Goal: Task Accomplishment & Management: Use online tool/utility

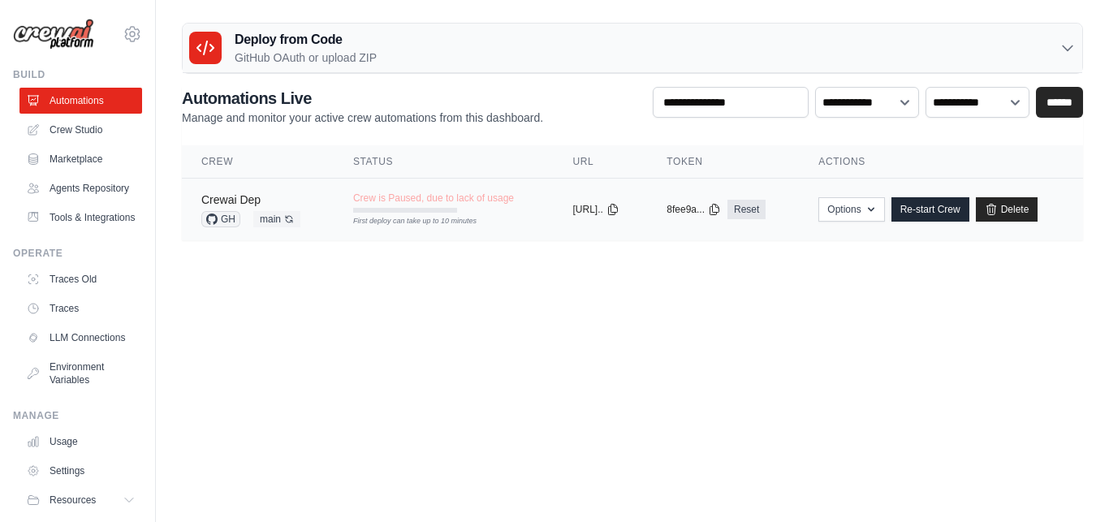
click at [236, 196] on link "Crewai Dep" at bounding box center [230, 199] width 59 height 13
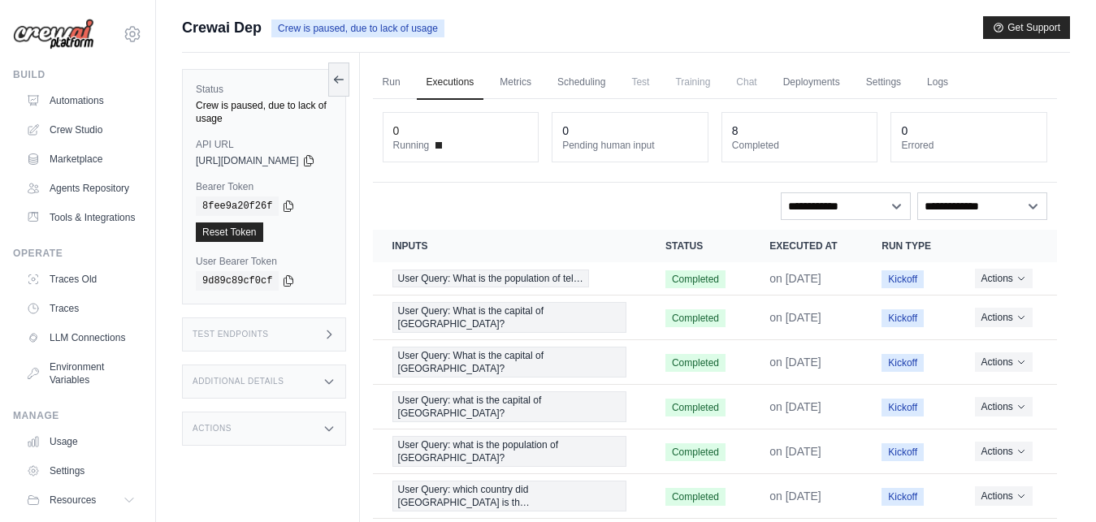
click at [659, 80] on span "Test" at bounding box center [639, 82] width 37 height 32
click at [532, 79] on link "Metrics" at bounding box center [515, 83] width 51 height 34
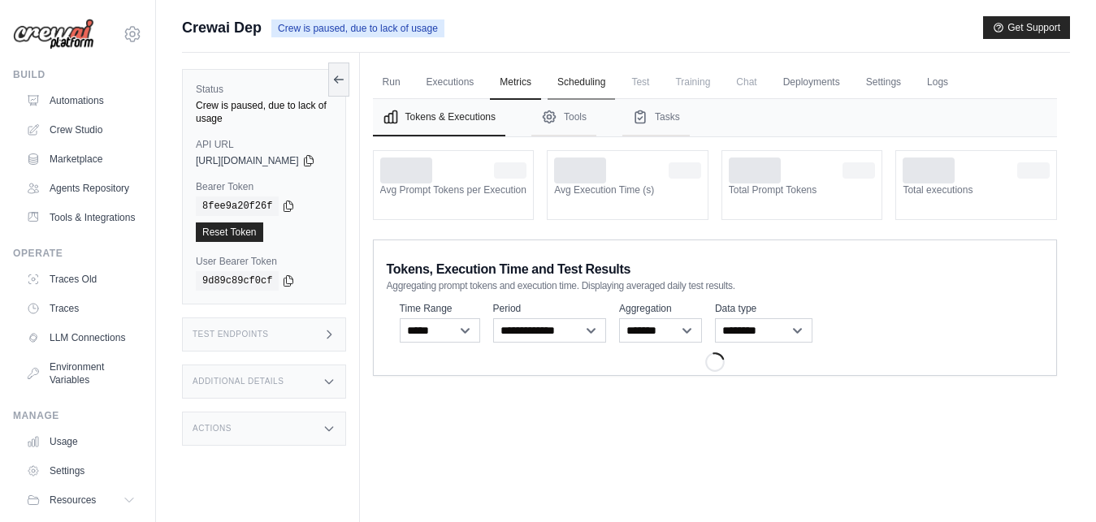
click at [603, 80] on link "Scheduling" at bounding box center [580, 83] width 67 height 34
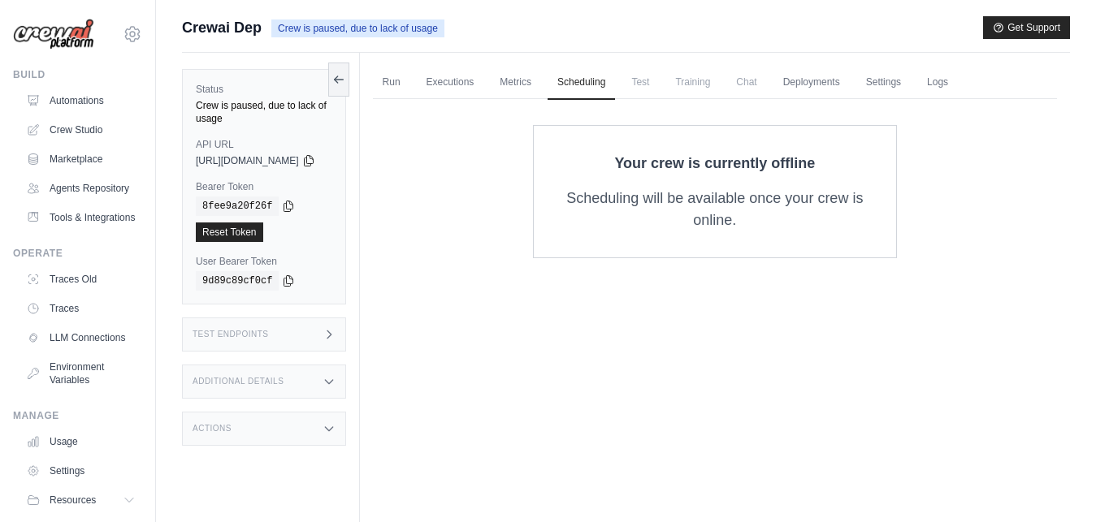
click at [659, 80] on span "Test" at bounding box center [639, 82] width 37 height 32
click at [80, 105] on link "Automations" at bounding box center [82, 101] width 123 height 26
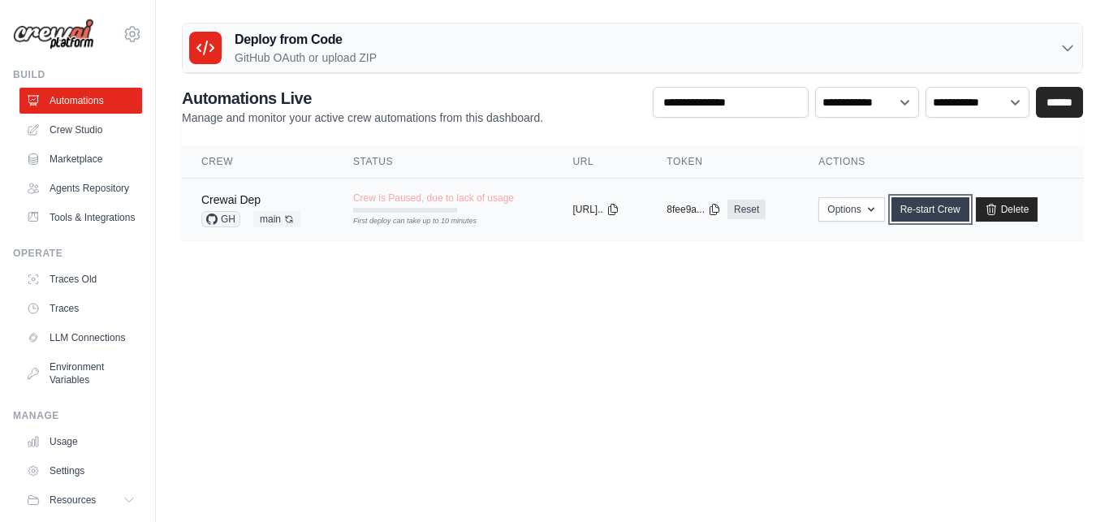
click at [940, 198] on link "Re-start Crew" at bounding box center [931, 209] width 78 height 24
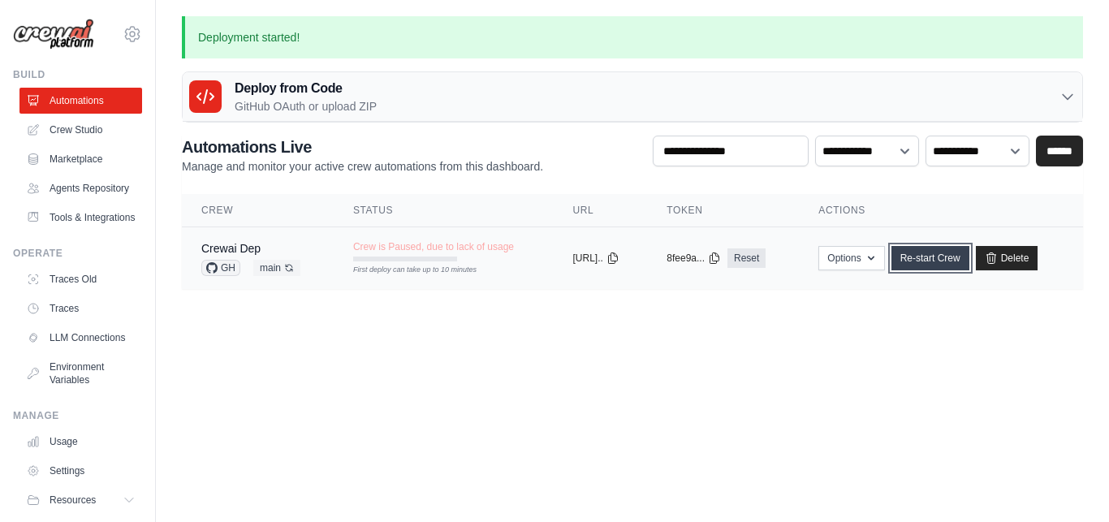
click at [934, 260] on link "Re-start Crew" at bounding box center [931, 258] width 78 height 24
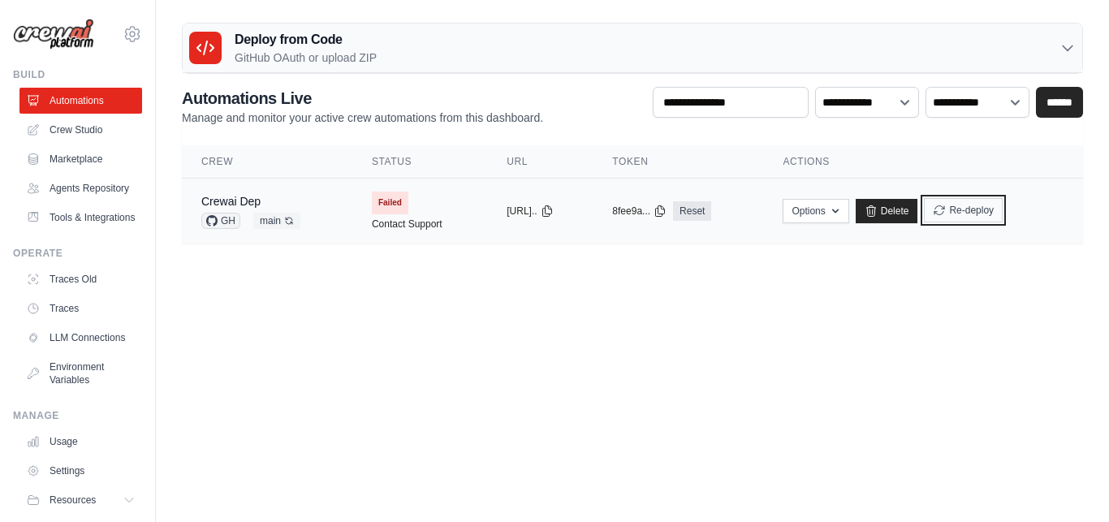
click at [983, 209] on button "Re-deploy" at bounding box center [963, 210] width 79 height 24
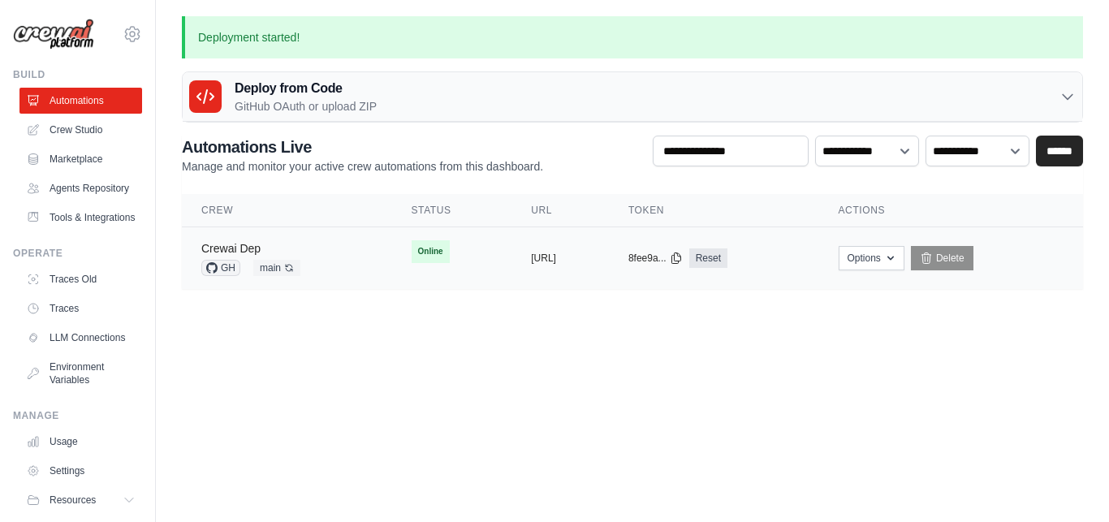
click at [239, 248] on link "Crewai Dep" at bounding box center [230, 248] width 59 height 13
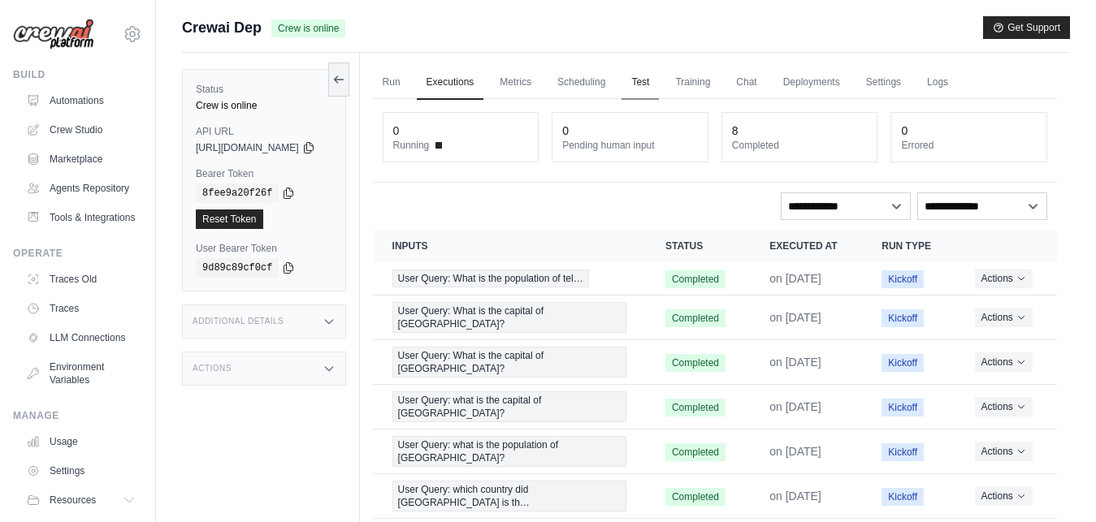
click at [659, 82] on link "Test" at bounding box center [639, 83] width 37 height 34
